Goal: Find specific page/section: Find specific page/section

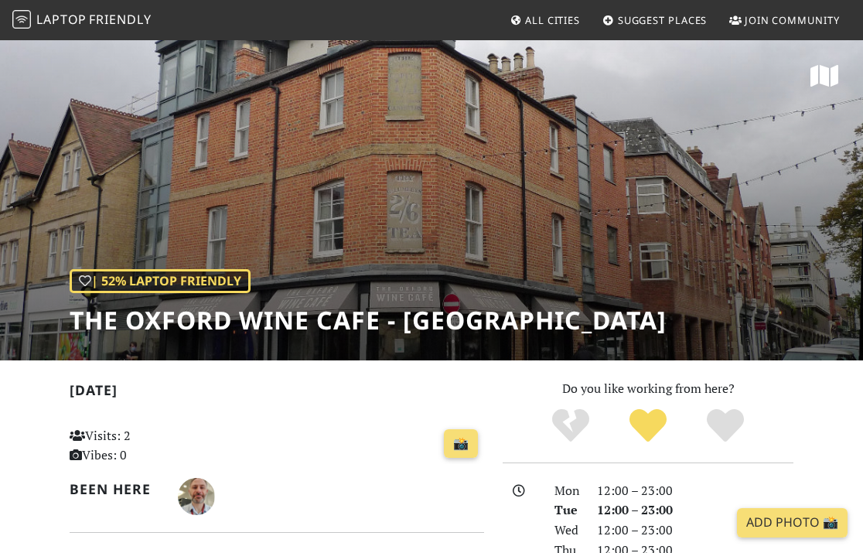
click at [565, 20] on span "All Cities" at bounding box center [552, 20] width 55 height 14
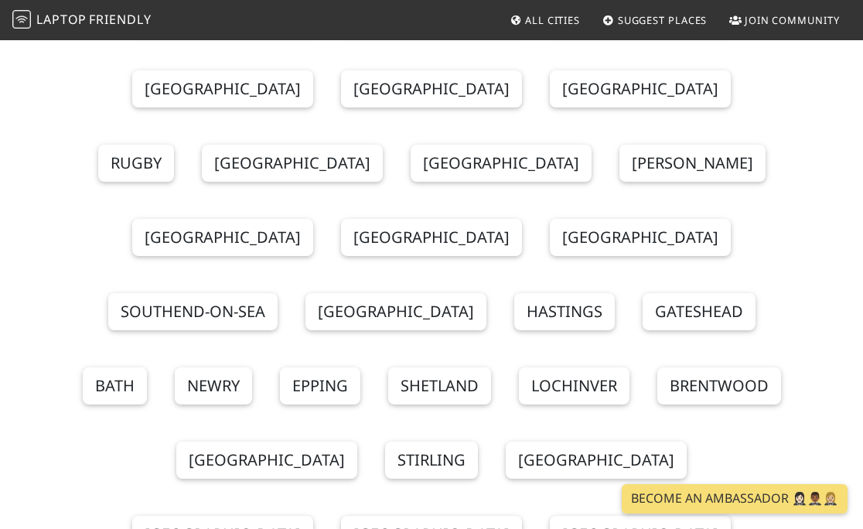
scroll to position [235, 0]
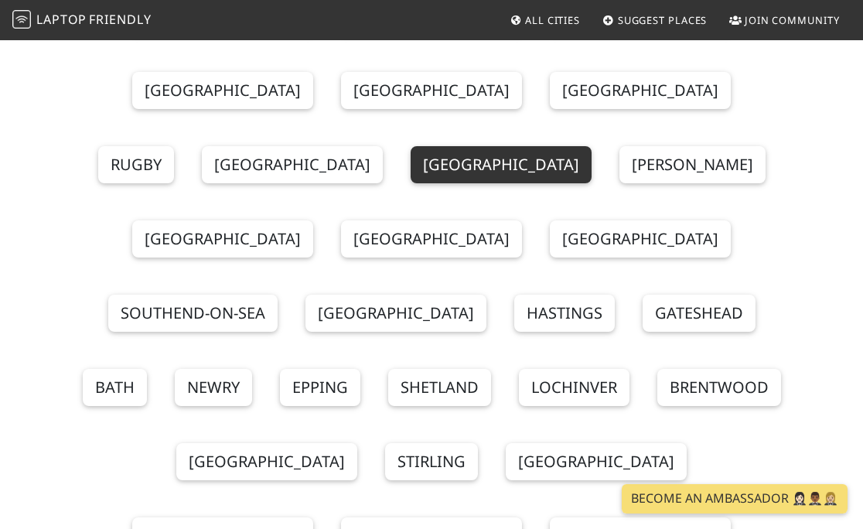
click at [592, 146] on link "Oxford" at bounding box center [501, 164] width 181 height 37
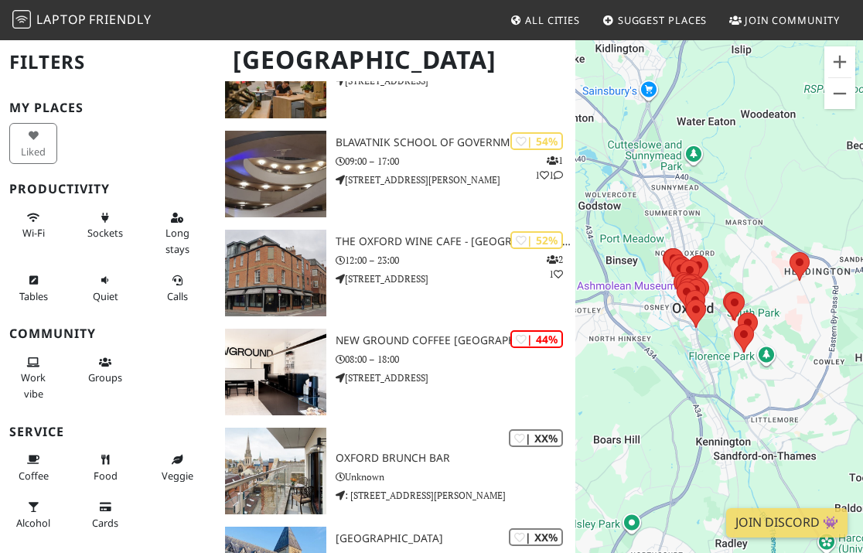
scroll to position [1763, 0]
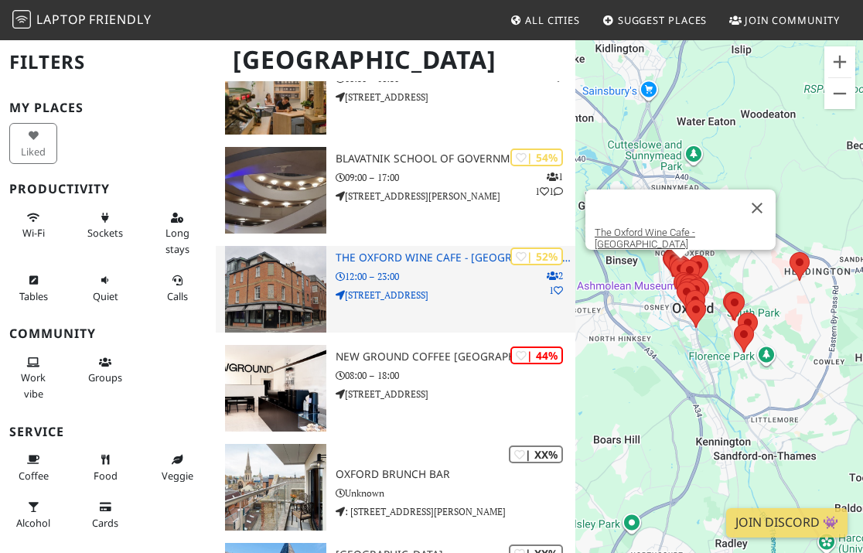
click at [284, 265] on img at bounding box center [275, 289] width 101 height 87
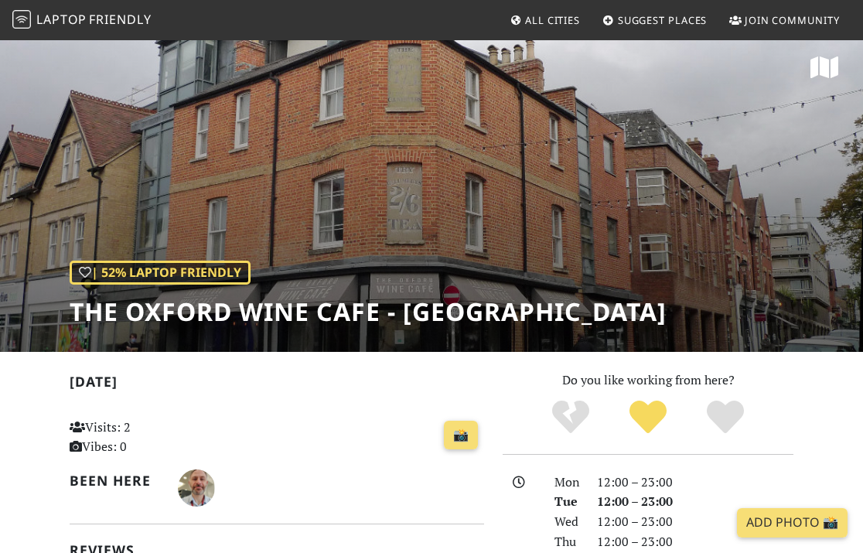
scroll to position [5, 0]
